Goal: Navigation & Orientation: Understand site structure

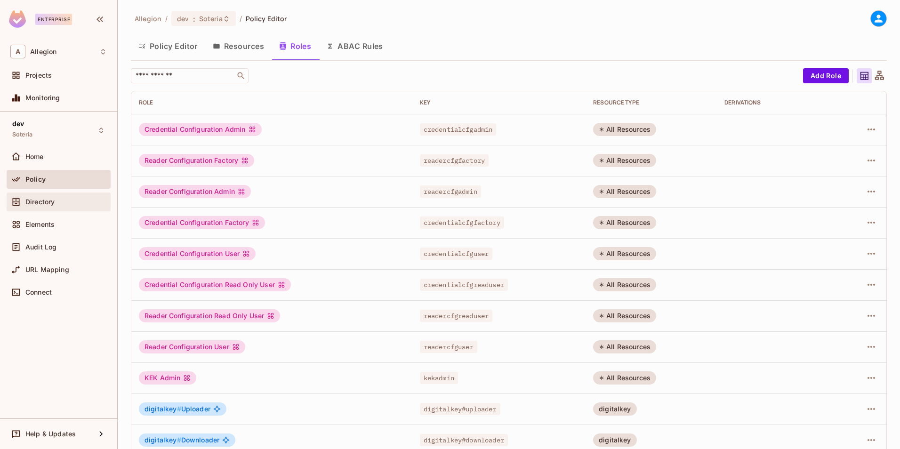
click at [43, 200] on span "Directory" at bounding box center [39, 202] width 29 height 8
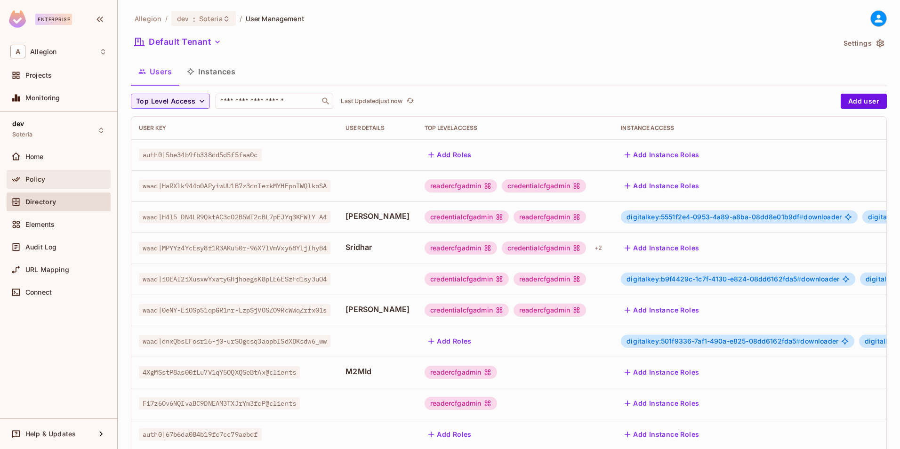
click at [40, 178] on span "Policy" at bounding box center [35, 180] width 20 height 8
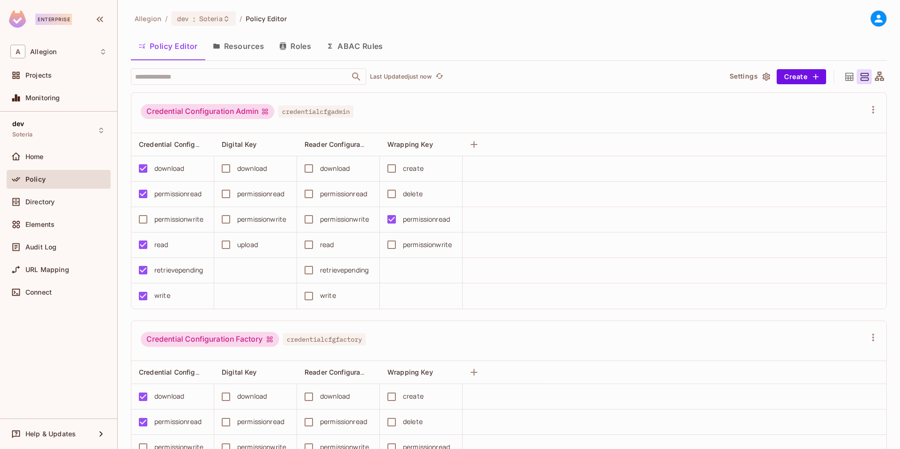
click at [845, 75] on icon at bounding box center [849, 76] width 8 height 8
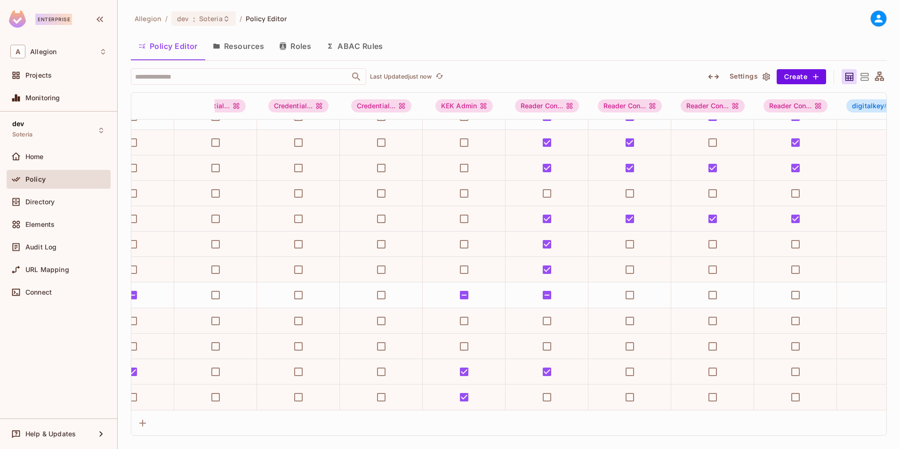
scroll to position [328, 0]
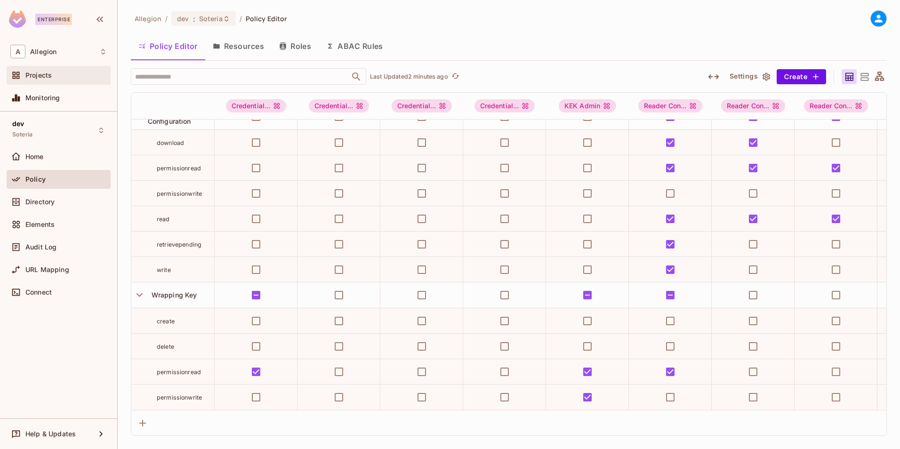
click at [49, 72] on span "Projects" at bounding box center [38, 76] width 26 height 8
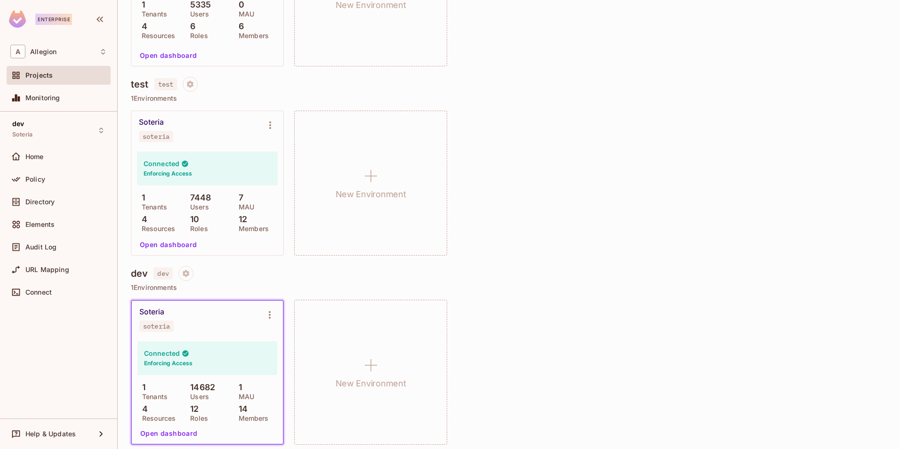
scroll to position [394, 0]
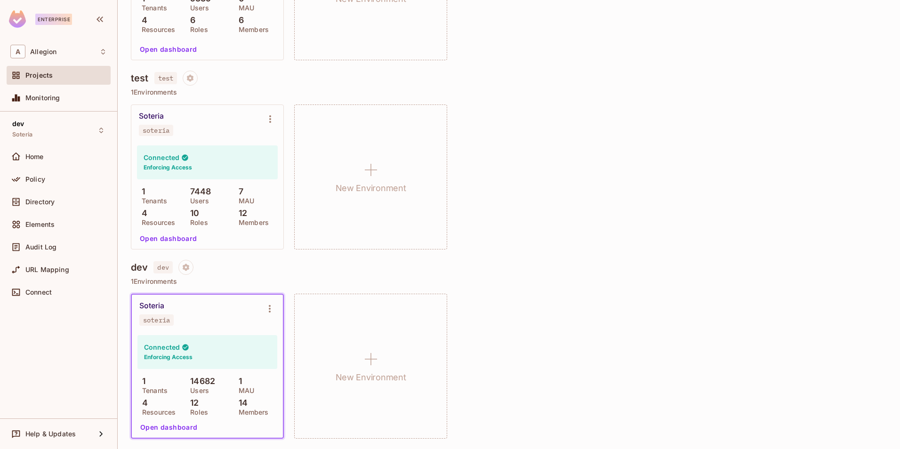
click at [160, 236] on button "Open dashboard" at bounding box center [168, 238] width 65 height 15
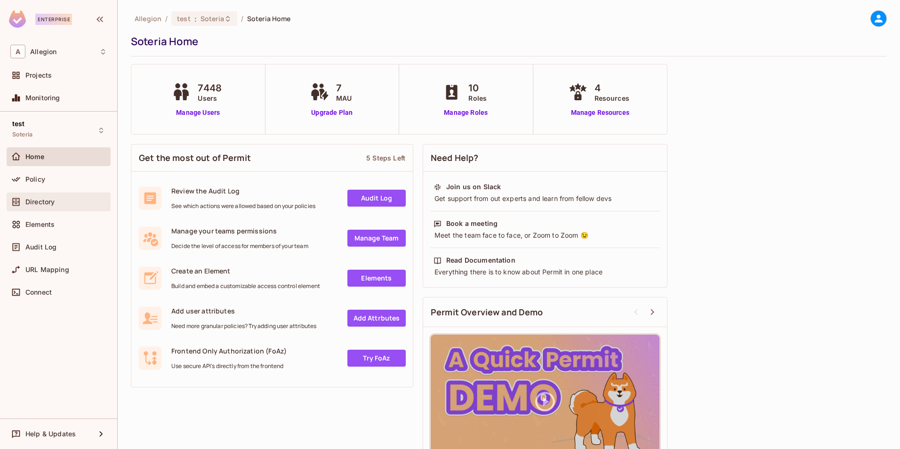
click at [64, 201] on div "Directory" at bounding box center [65, 202] width 81 height 8
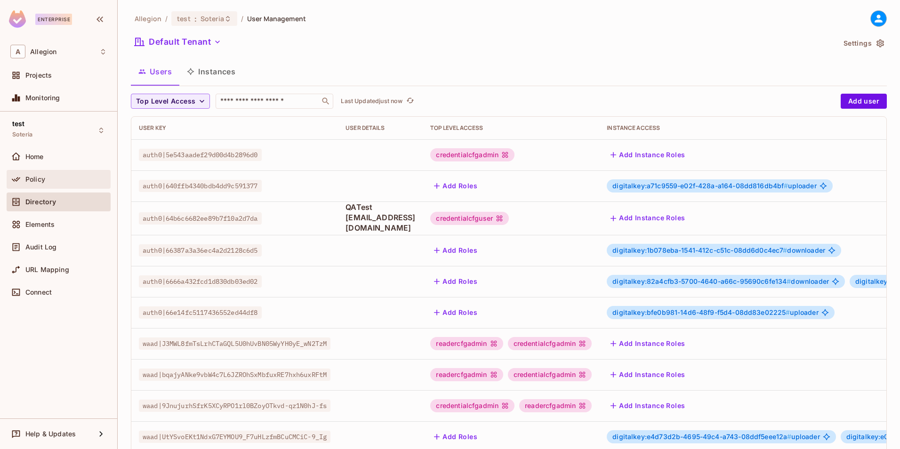
click at [90, 186] on div "Policy" at bounding box center [59, 179] width 104 height 19
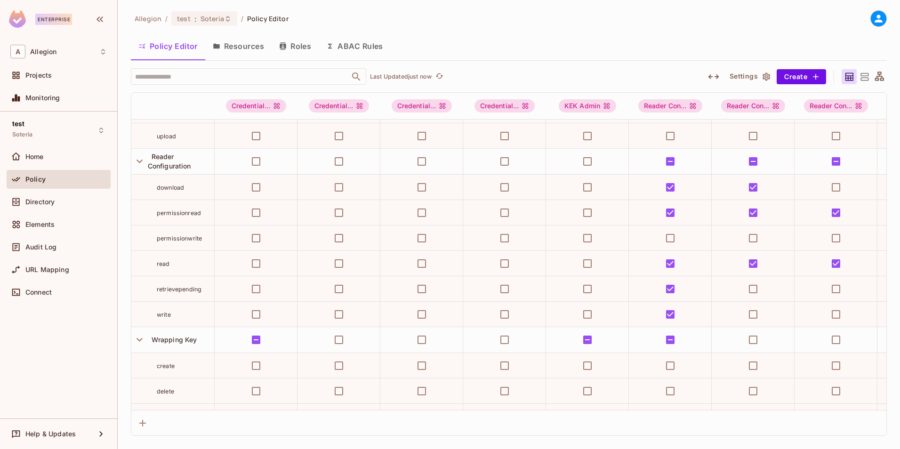
scroll to position [234, 0]
